Goal: Register for event/course

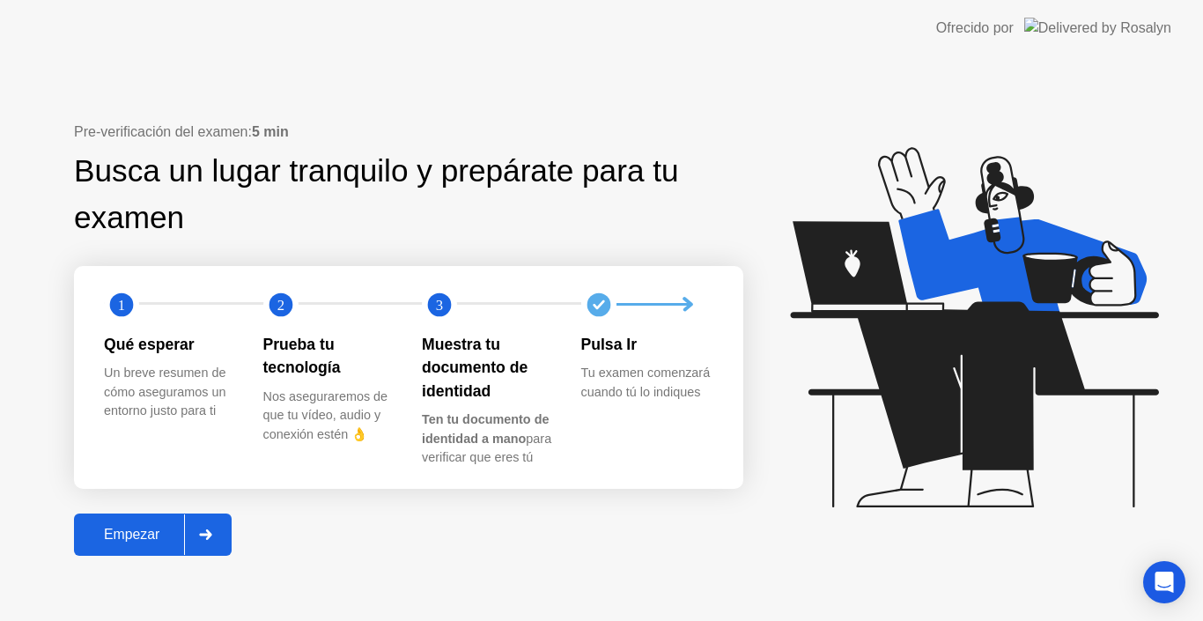
click at [123, 531] on div "Empezar" at bounding box center [131, 534] width 105 height 16
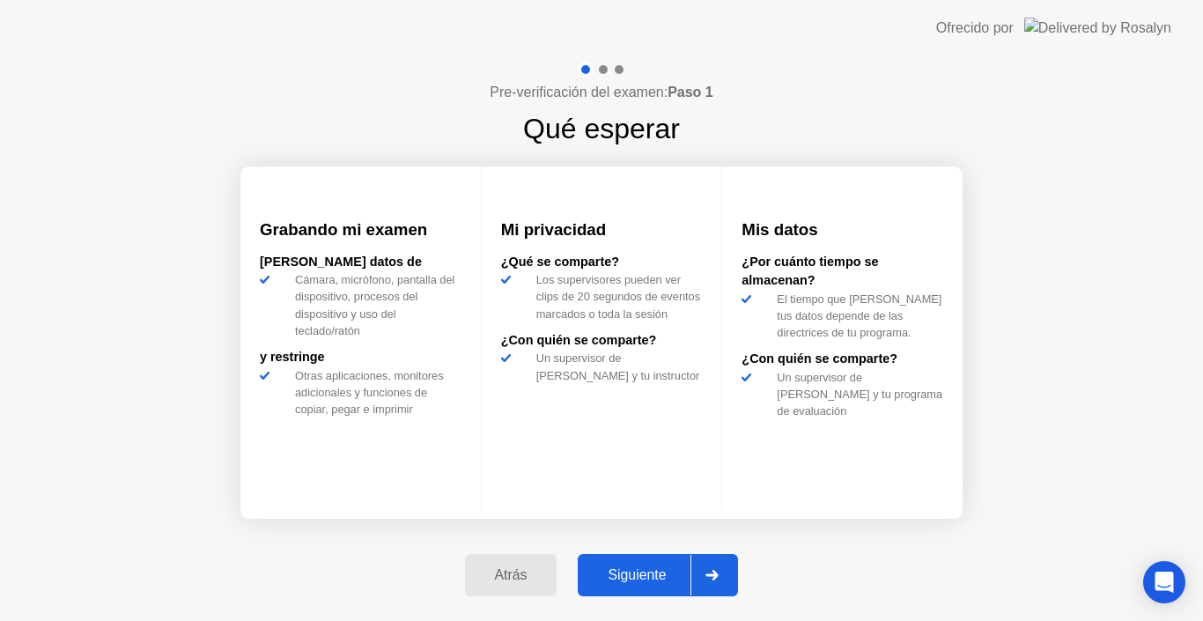
click at [658, 578] on div "Siguiente" at bounding box center [636, 575] width 107 height 16
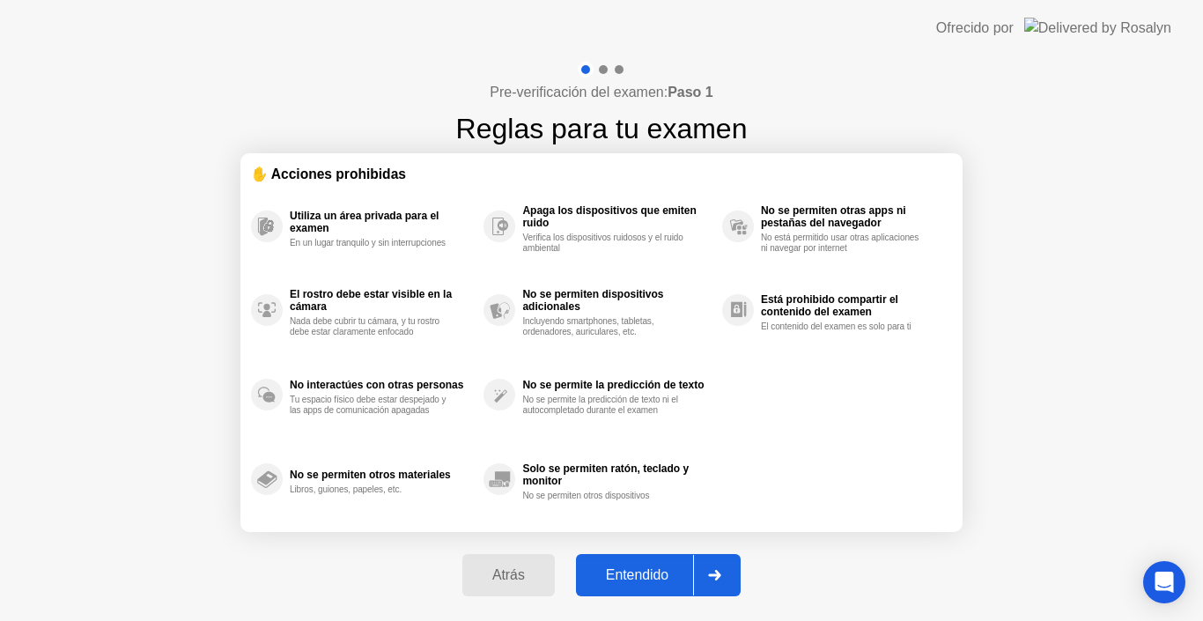
click at [658, 578] on div "Entendido" at bounding box center [637, 575] width 112 height 16
select select "Available cameras"
select select "Available speakers"
select select "Available microphones"
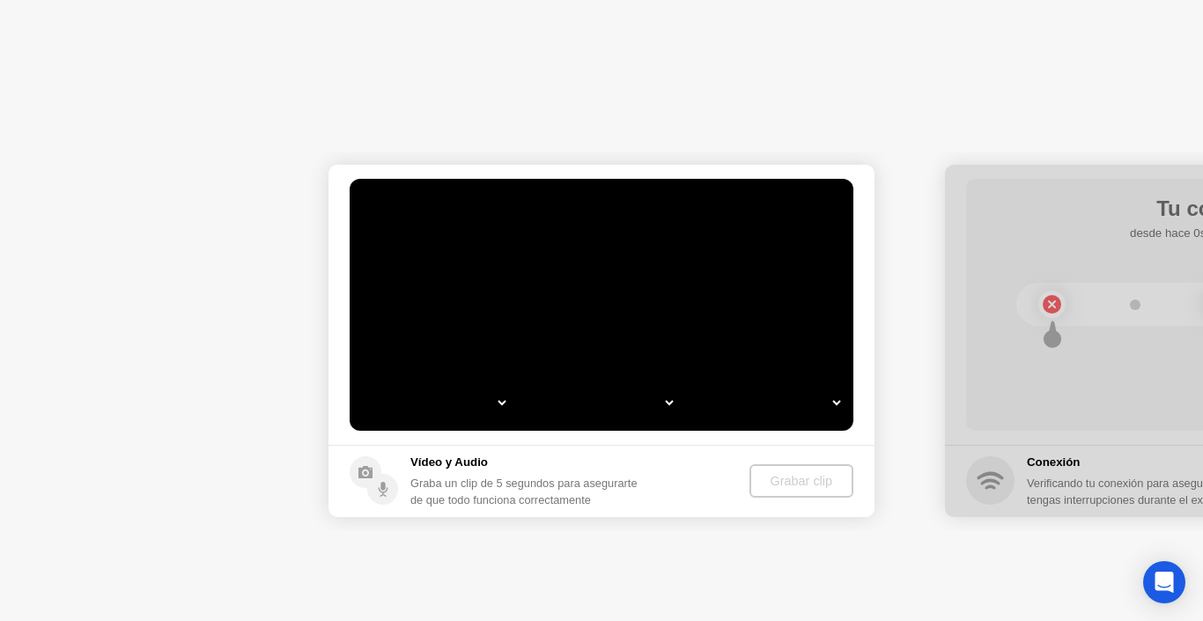
select select "*"
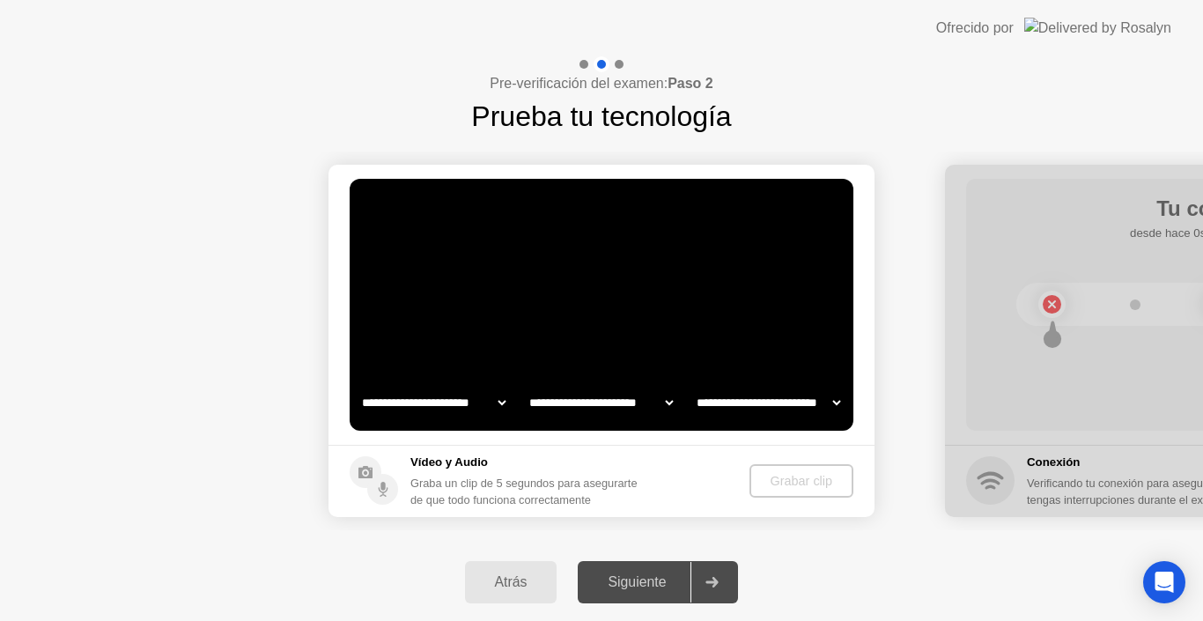
select select "**********"
select select "*******"
click at [660, 400] on select "**********" at bounding box center [601, 402] width 151 height 35
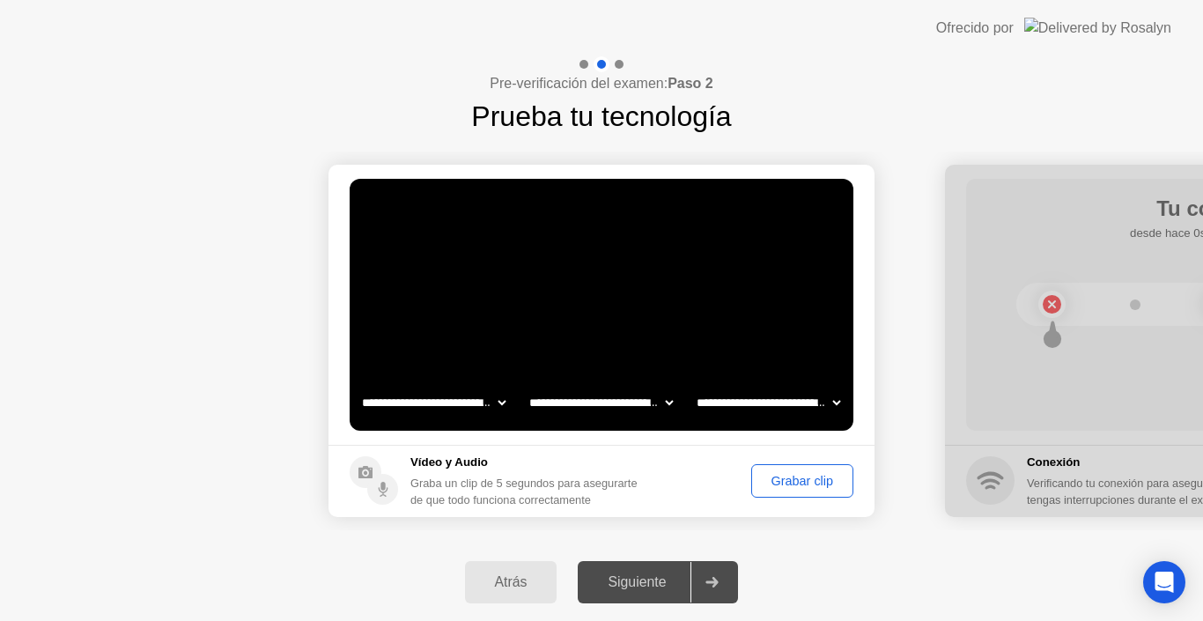
click at [828, 395] on select "**********" at bounding box center [768, 402] width 151 height 35
click at [693, 385] on select "**********" at bounding box center [768, 402] width 151 height 35
click at [786, 484] on div "Grabar clip" at bounding box center [802, 481] width 90 height 14
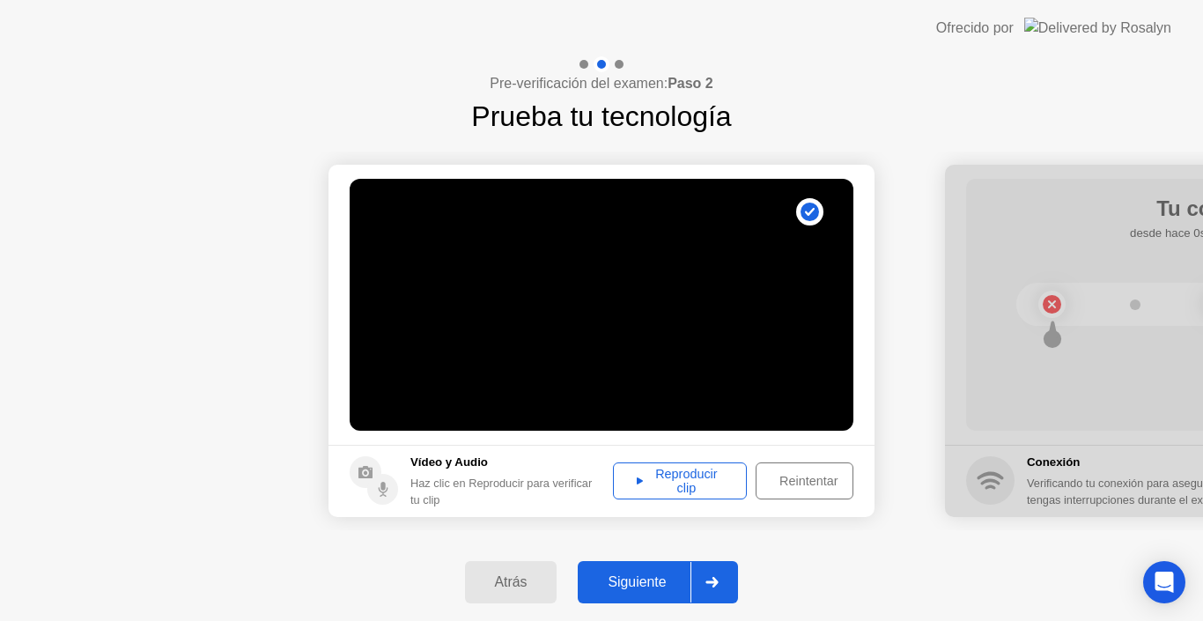
click at [706, 475] on div "Reproducir clip" at bounding box center [679, 481] width 121 height 28
click at [649, 587] on div "Siguiente" at bounding box center [636, 582] width 107 height 16
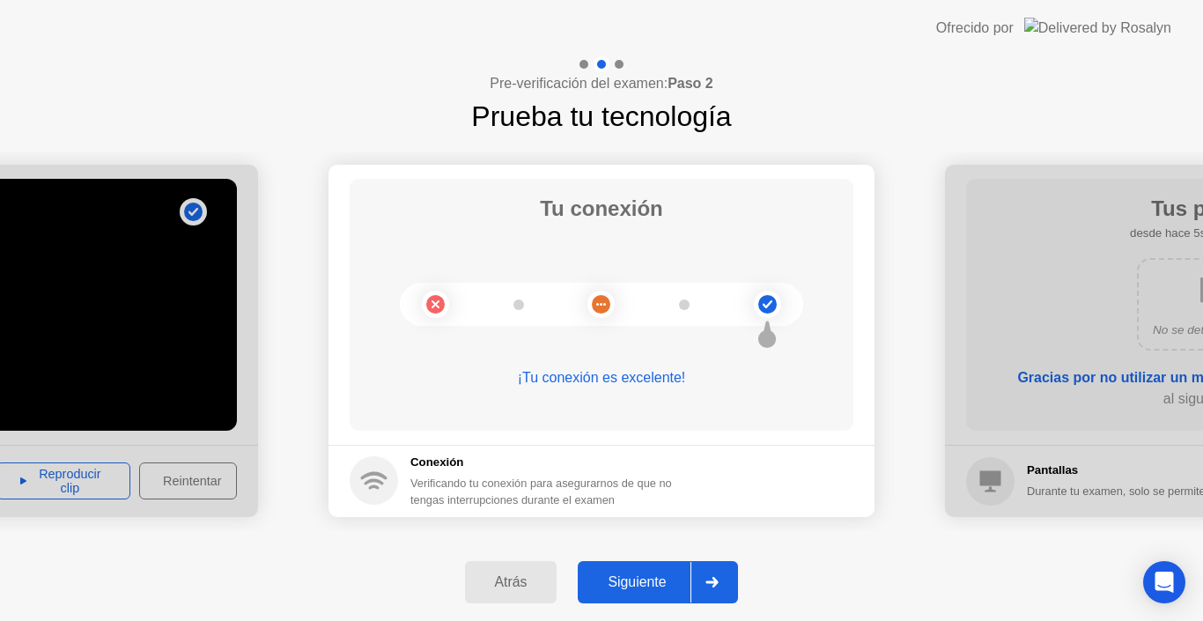
click at [657, 578] on div "Siguiente" at bounding box center [636, 582] width 107 height 16
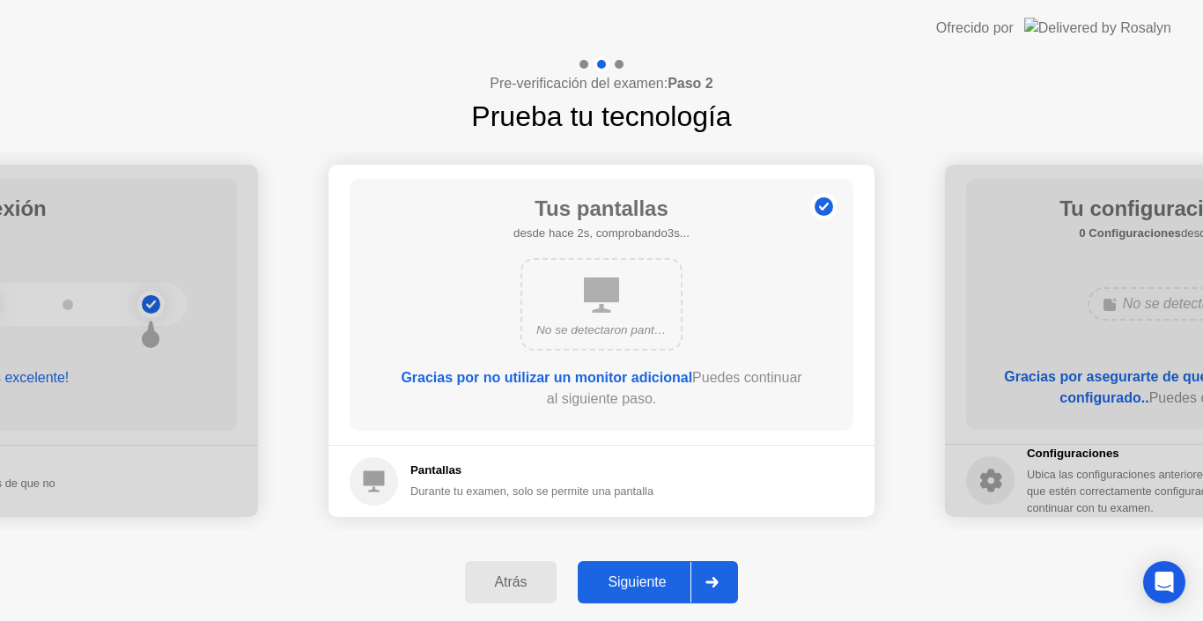
click at [653, 606] on div "Atrás Siguiente" at bounding box center [601, 581] width 1203 height 77
click at [663, 584] on div "Siguiente" at bounding box center [636, 582] width 107 height 16
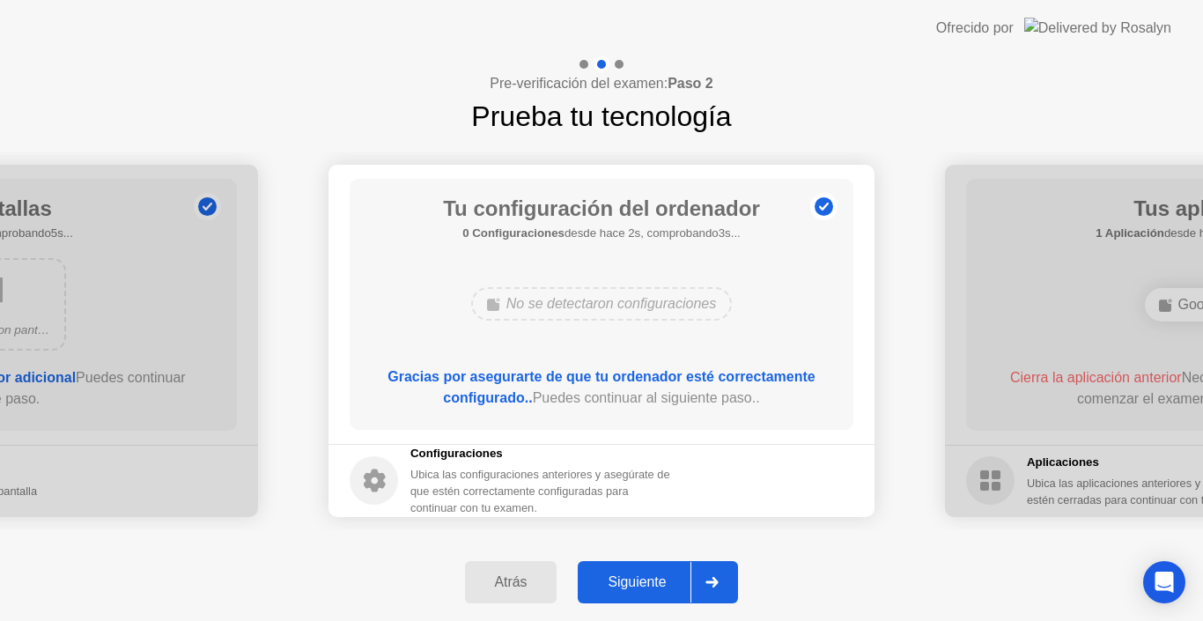
click at [663, 584] on div "Siguiente" at bounding box center [636, 582] width 107 height 16
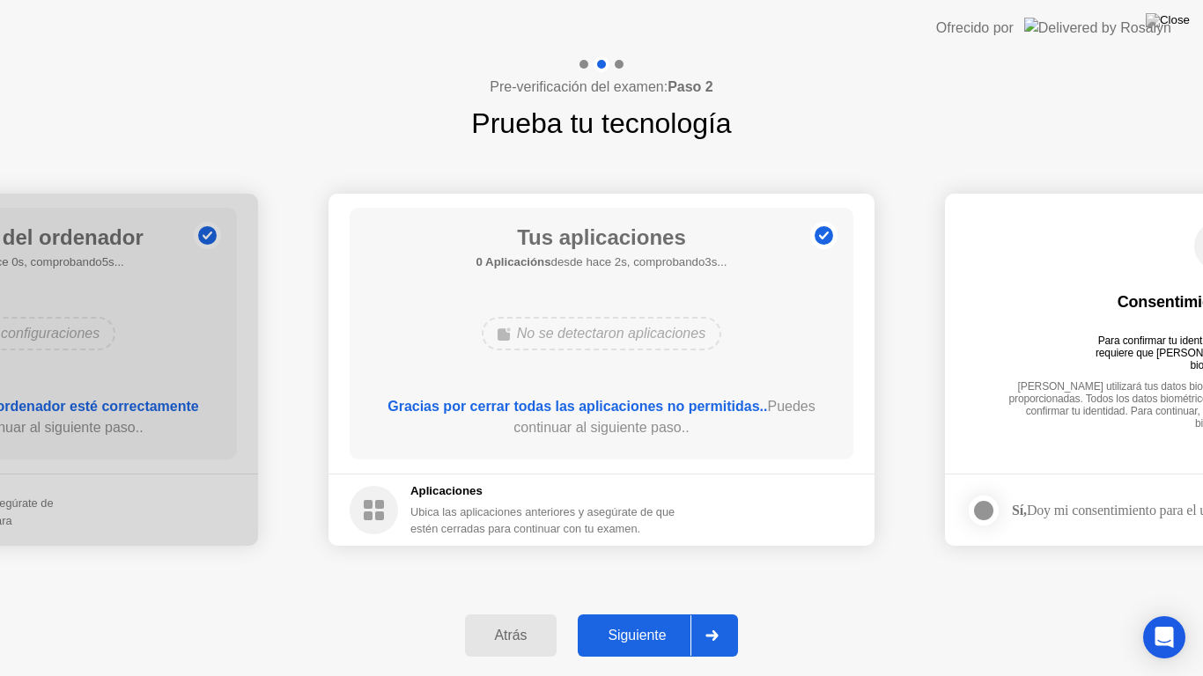
click at [651, 620] on div "Siguiente" at bounding box center [636, 636] width 107 height 16
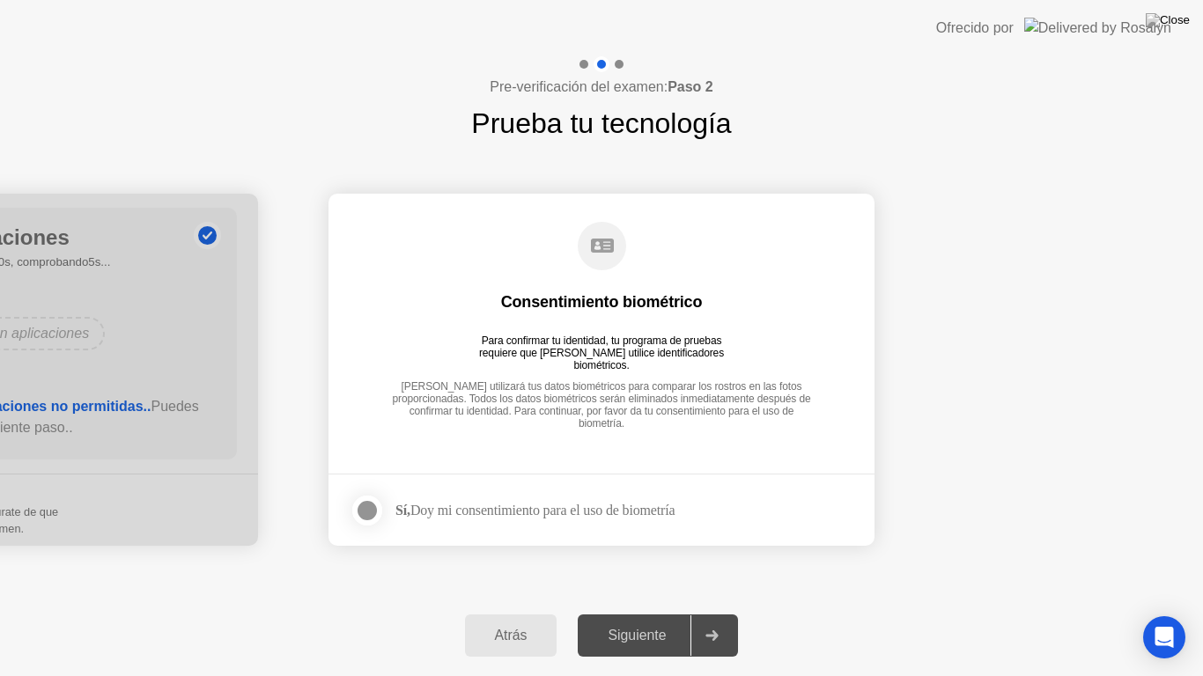
click at [371, 513] on div at bounding box center [367, 510] width 21 height 21
click at [652, 620] on button "Siguiente" at bounding box center [658, 636] width 160 height 42
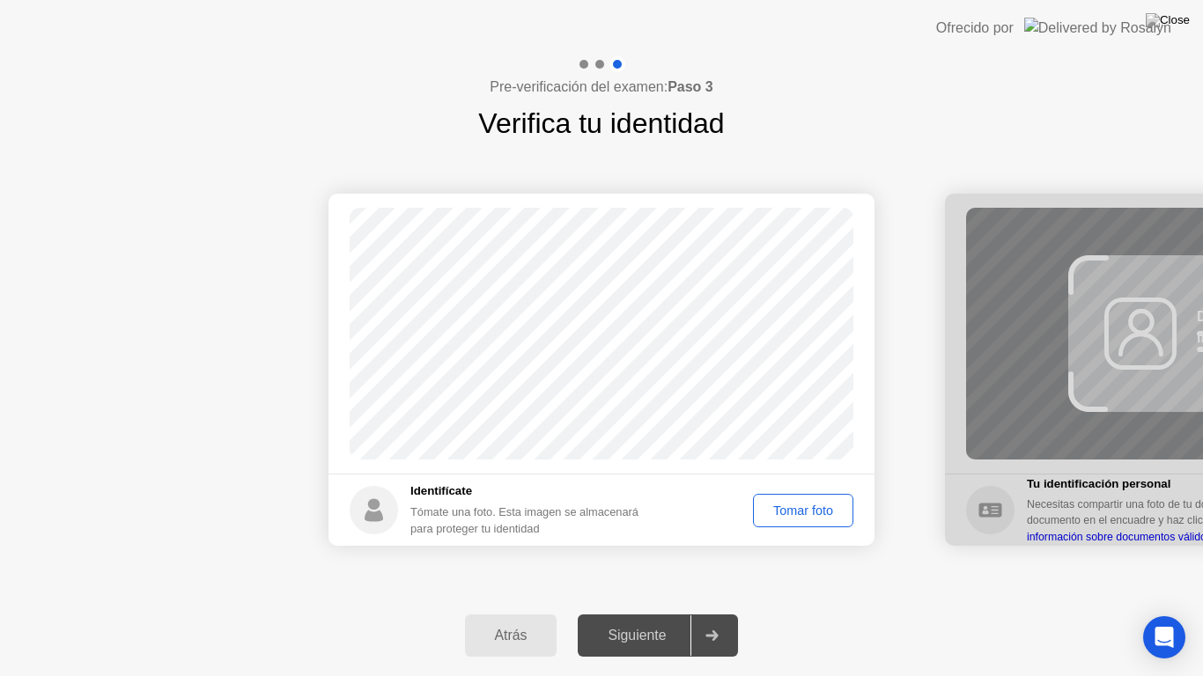
click at [818, 509] on div "Tomar foto" at bounding box center [803, 511] width 88 height 14
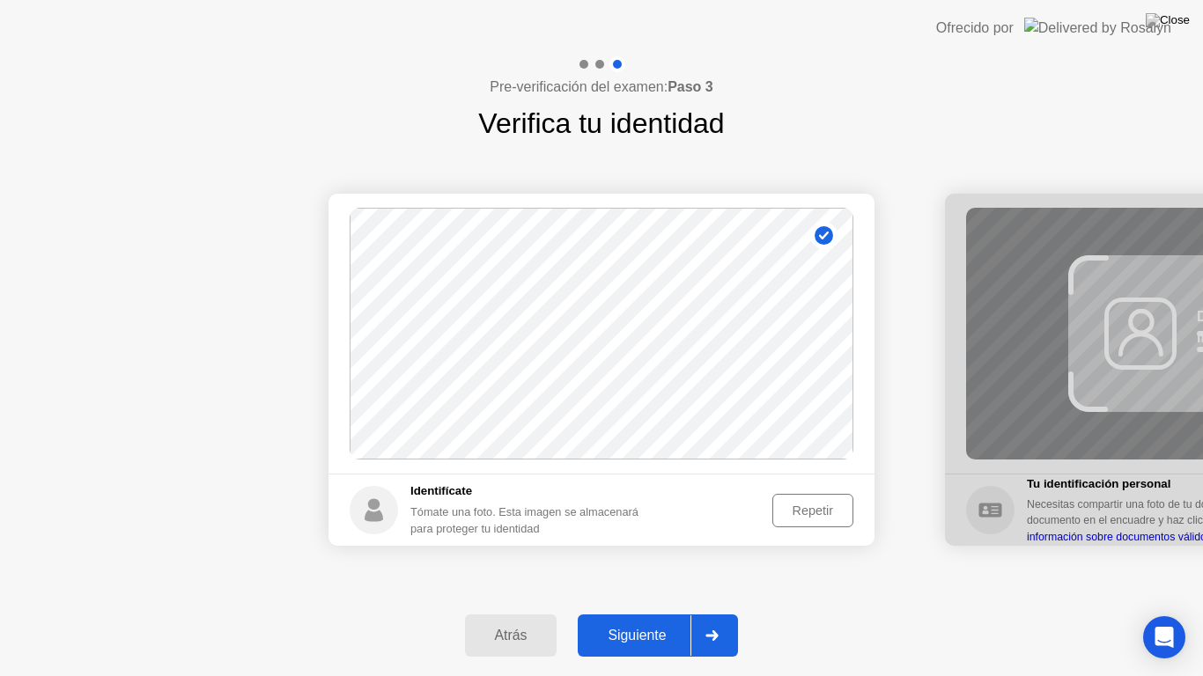
click at [662, 620] on div "Siguiente" at bounding box center [636, 636] width 107 height 16
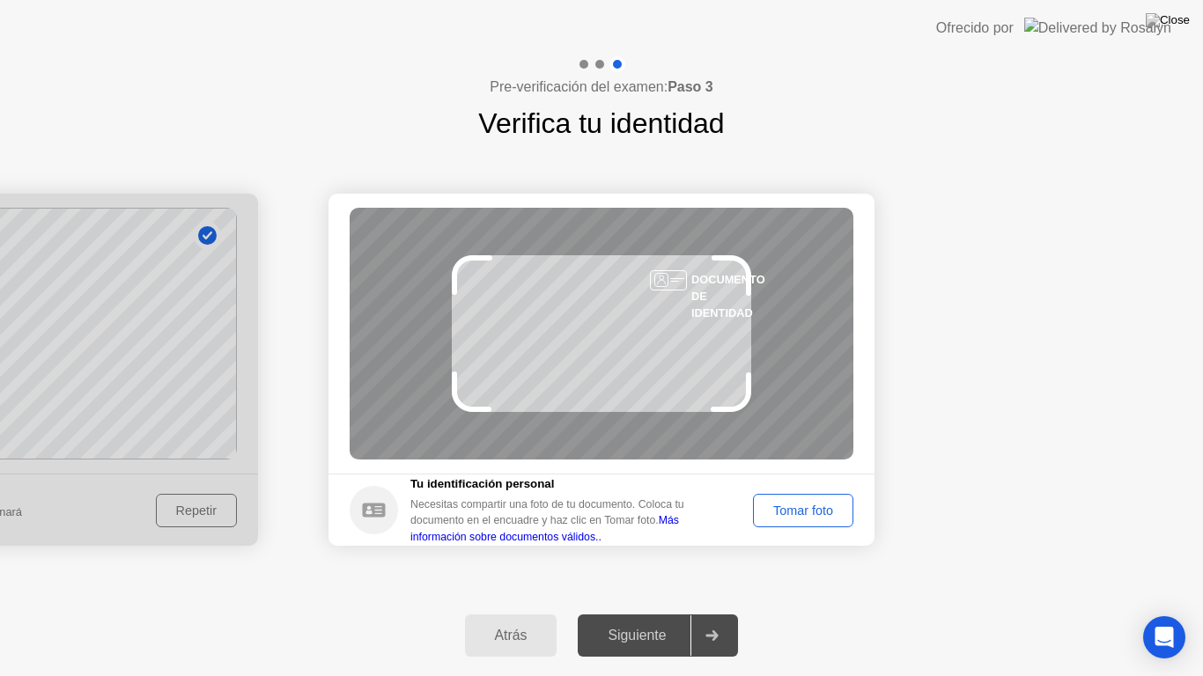
click at [662, 620] on div "Siguiente" at bounding box center [636, 636] width 107 height 16
click at [649, 326] on div "DOCUMENTO DE IDENTIDAD" at bounding box center [602, 334] width 504 height 252
click at [780, 505] on div "Tomar foto" at bounding box center [803, 511] width 88 height 14
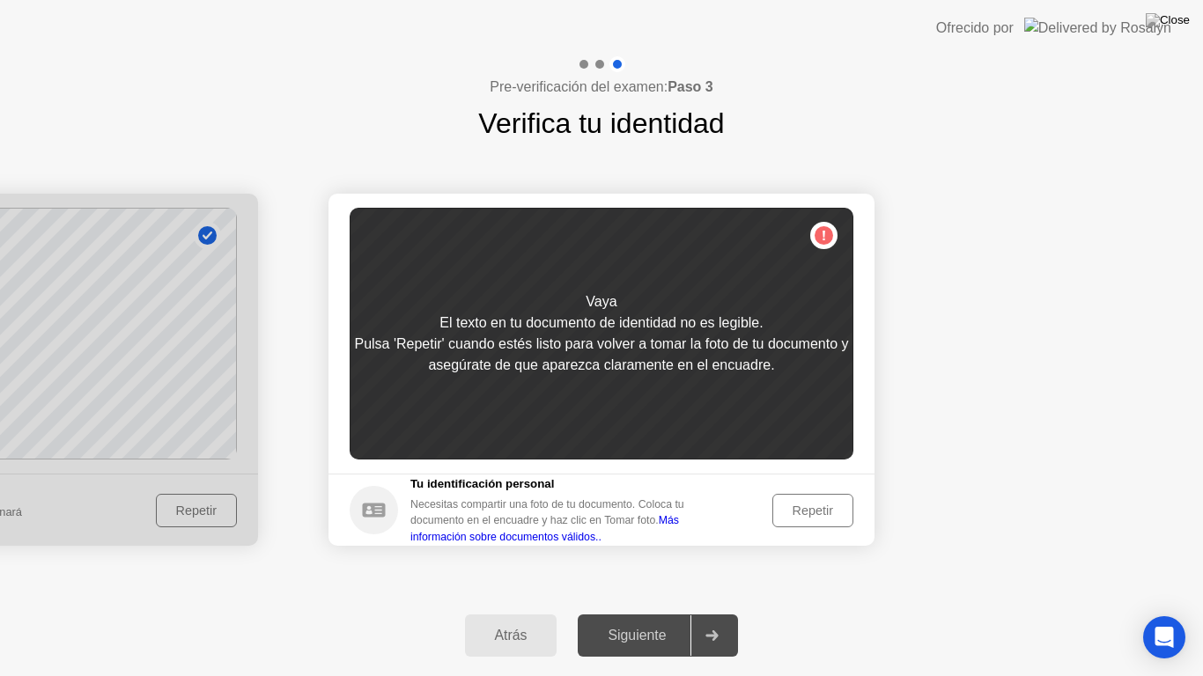
click at [814, 495] on button "Repetir" at bounding box center [812, 510] width 81 height 33
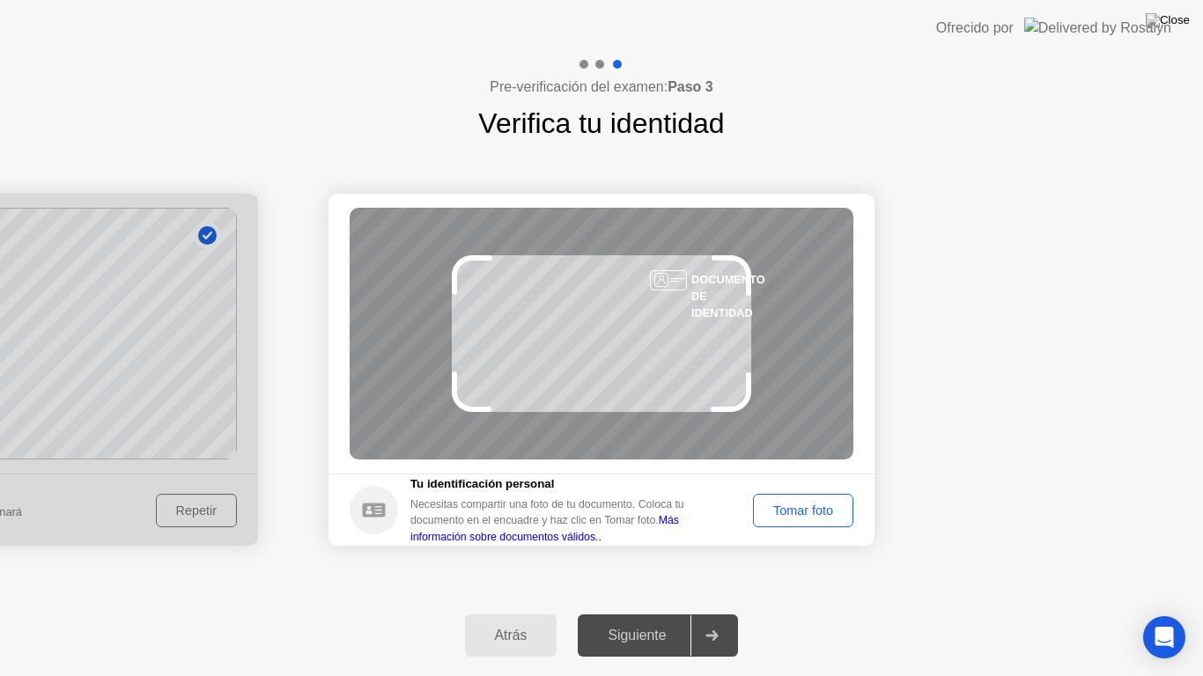
click at [812, 508] on div "Tomar foto" at bounding box center [803, 511] width 88 height 14
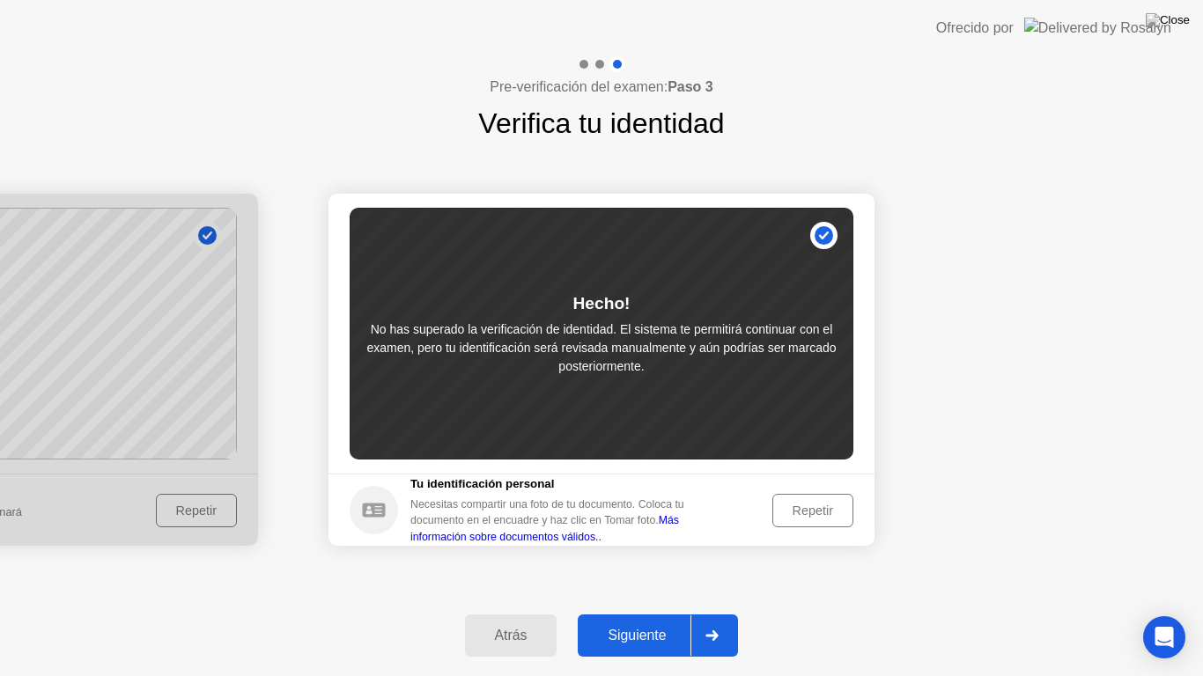
click at [814, 506] on div "Repetir" at bounding box center [812, 511] width 69 height 14
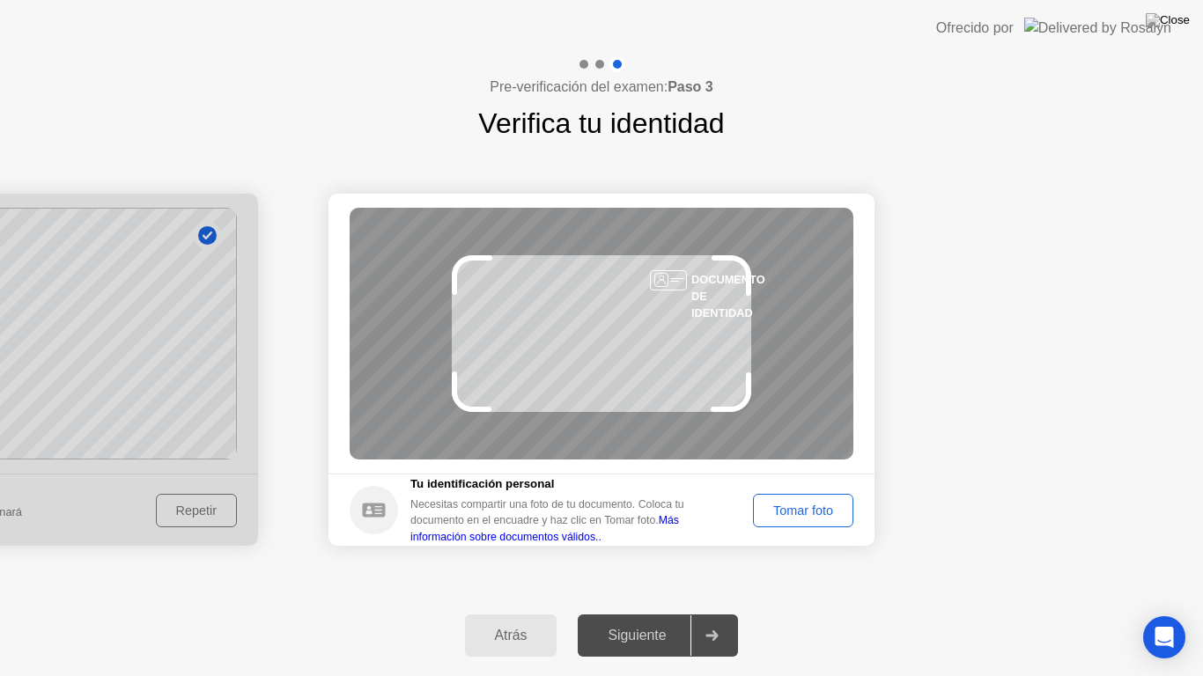
click at [814, 506] on div "Tomar foto" at bounding box center [803, 511] width 88 height 14
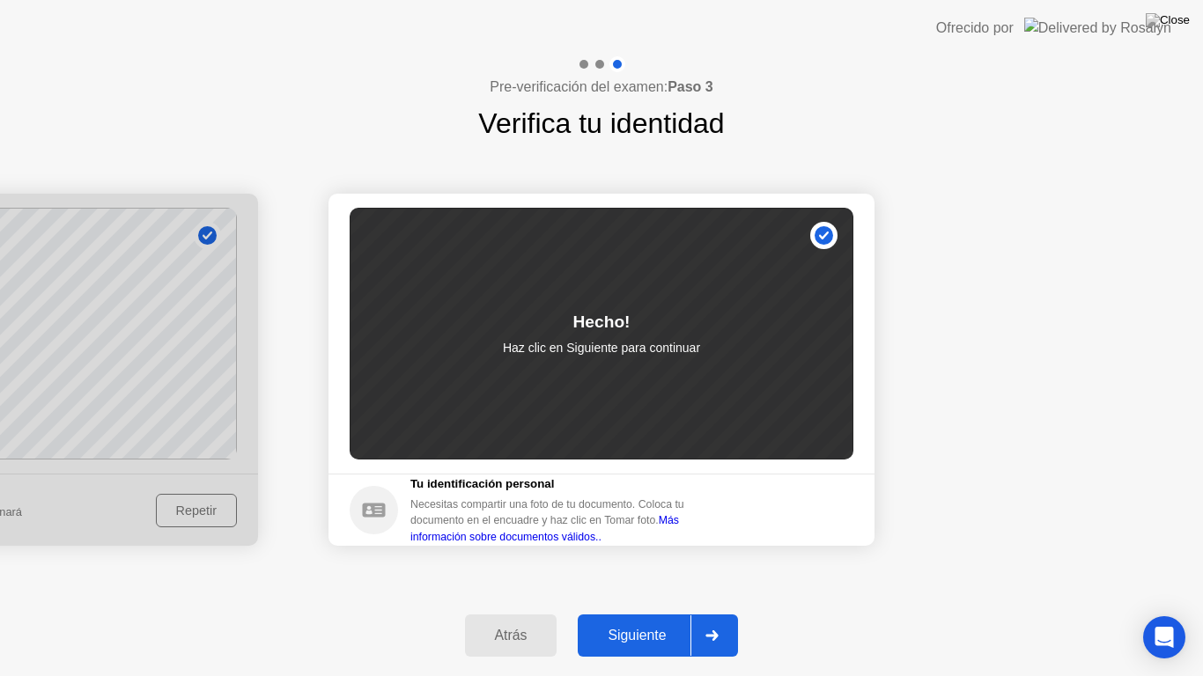
click at [637, 620] on button "Siguiente" at bounding box center [658, 636] width 160 height 42
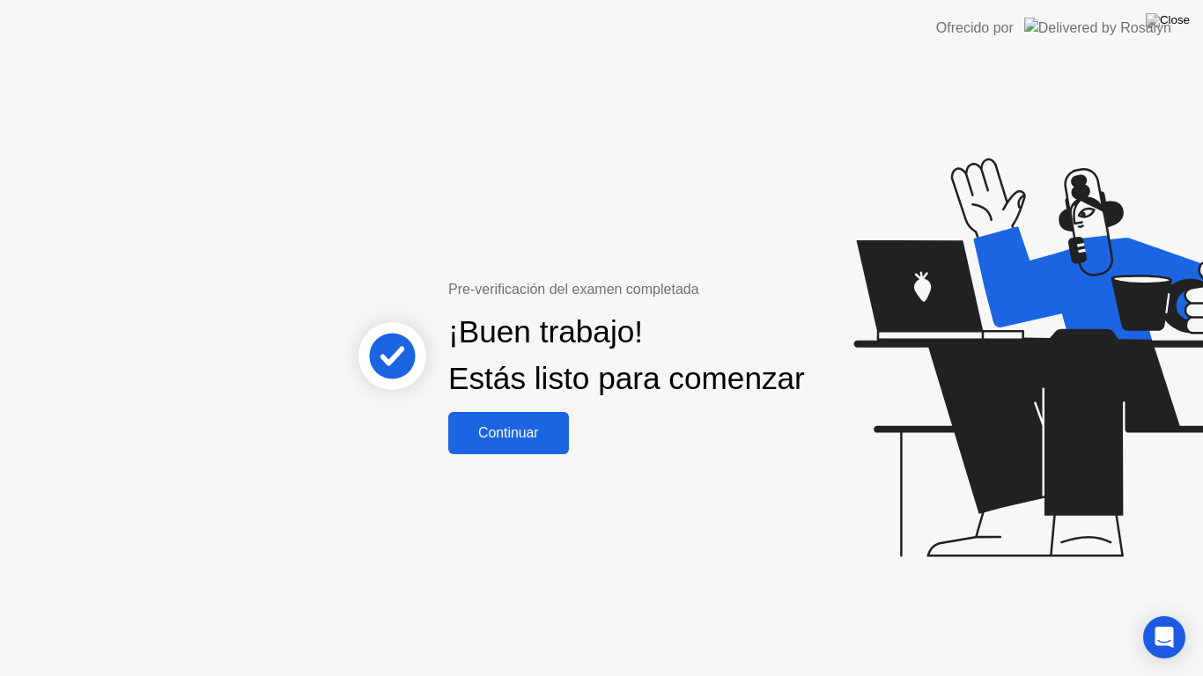
click at [525, 441] on div "Continuar" at bounding box center [508, 433] width 110 height 16
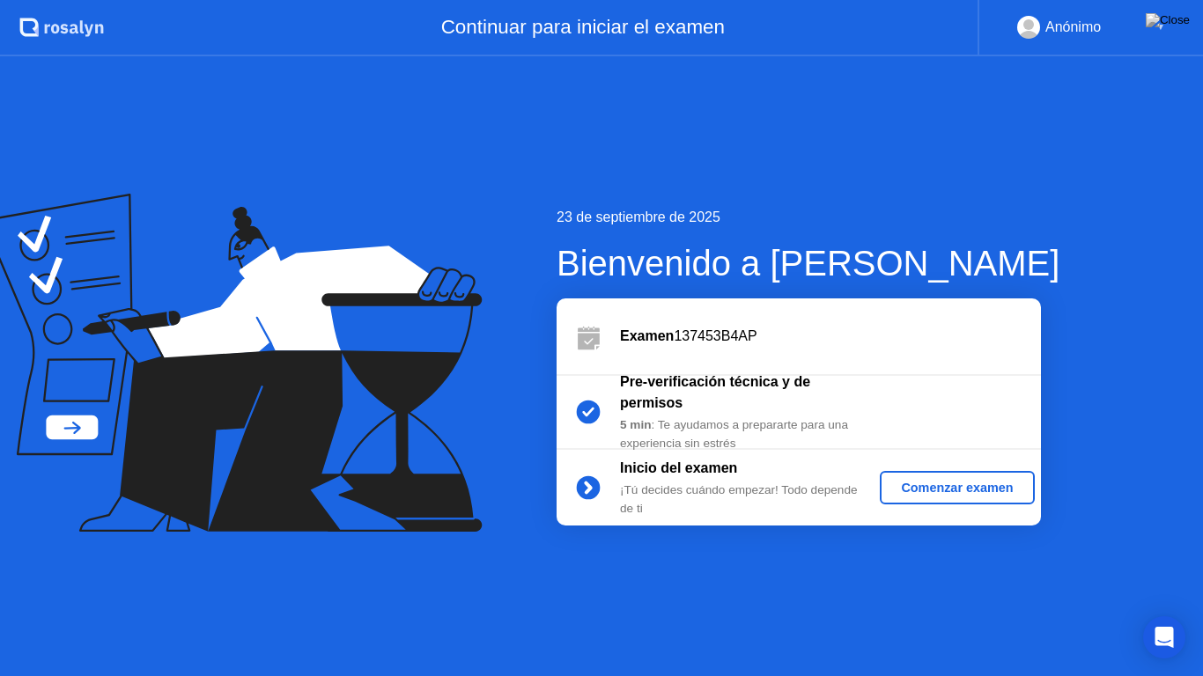
click at [974, 492] on div "Comenzar examen" at bounding box center [957, 488] width 140 height 14
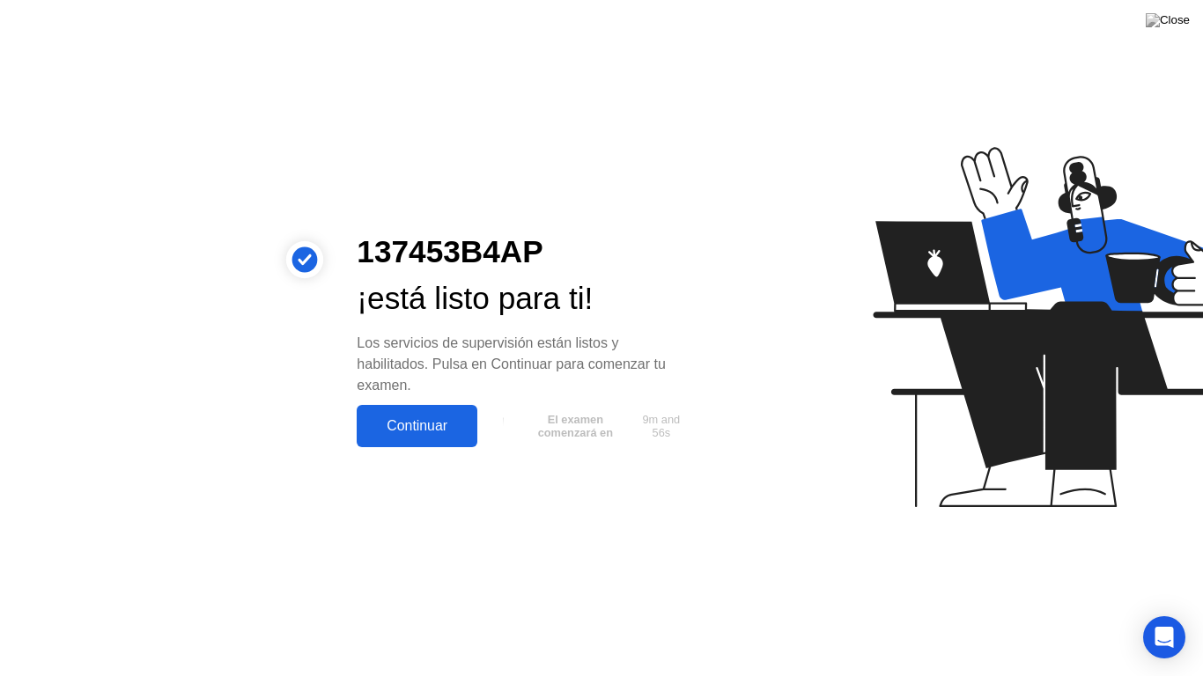
click at [440, 425] on div "Continuar" at bounding box center [417, 426] width 110 height 16
